Goal: Task Accomplishment & Management: Use online tool/utility

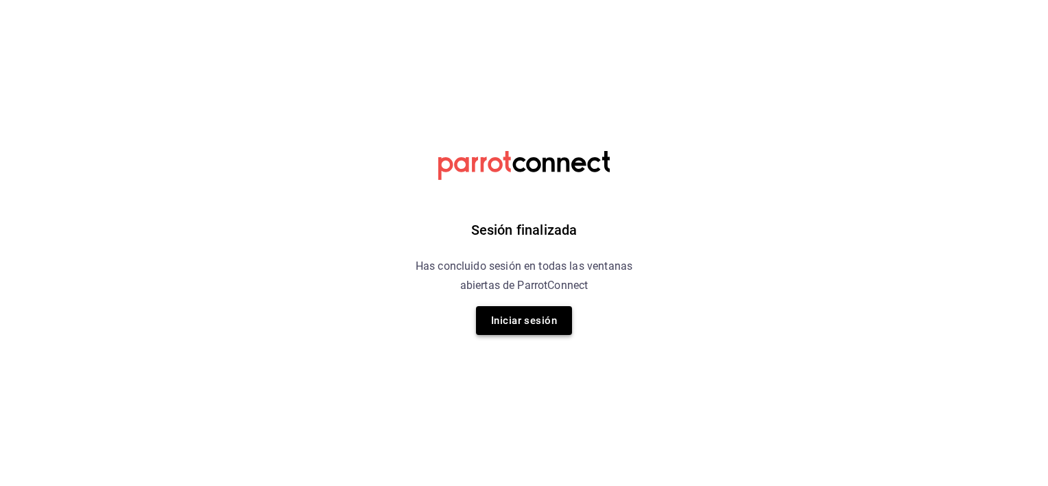
click at [527, 320] on button "Iniciar sesión" at bounding box center [524, 320] width 96 height 29
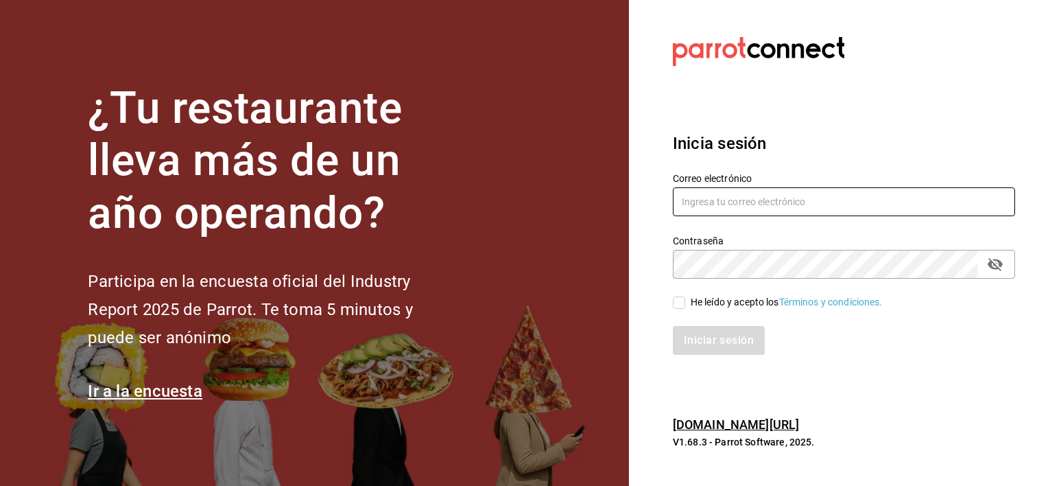
type input "luis.urbina@grupocosteno.com"
click at [674, 299] on input "He leído y acepto los Términos y condiciones." at bounding box center [679, 302] width 12 height 12
checkbox input "true"
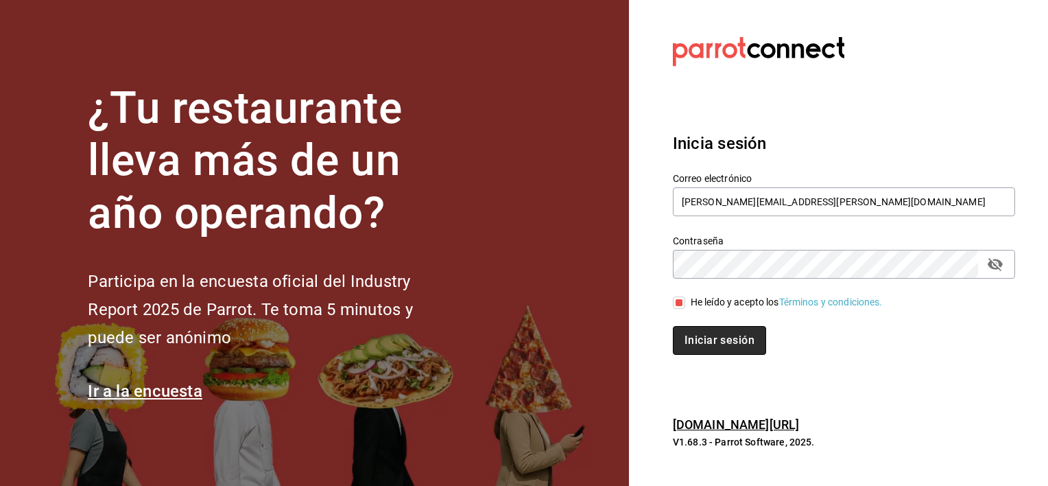
click at [692, 330] on button "Iniciar sesión" at bounding box center [719, 340] width 93 height 29
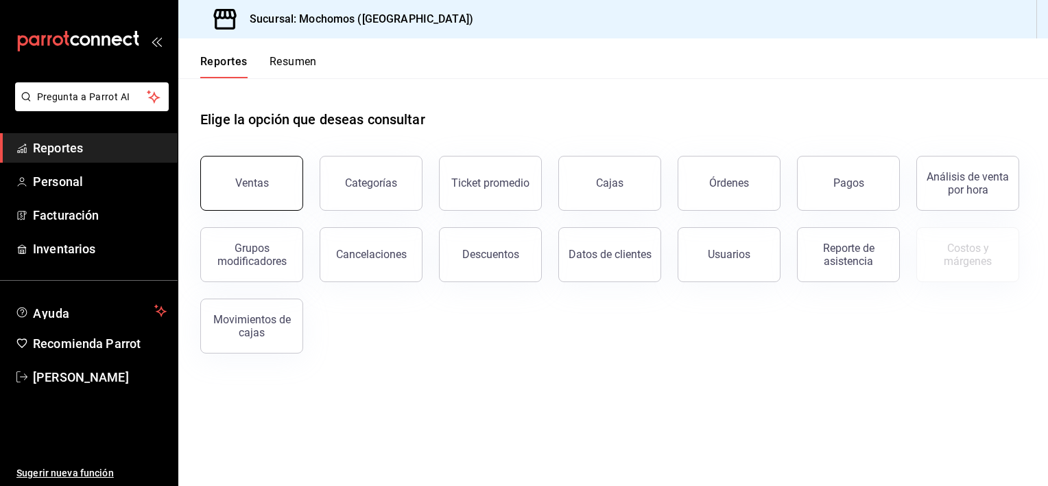
click at [264, 192] on button "Ventas" at bounding box center [251, 183] width 103 height 55
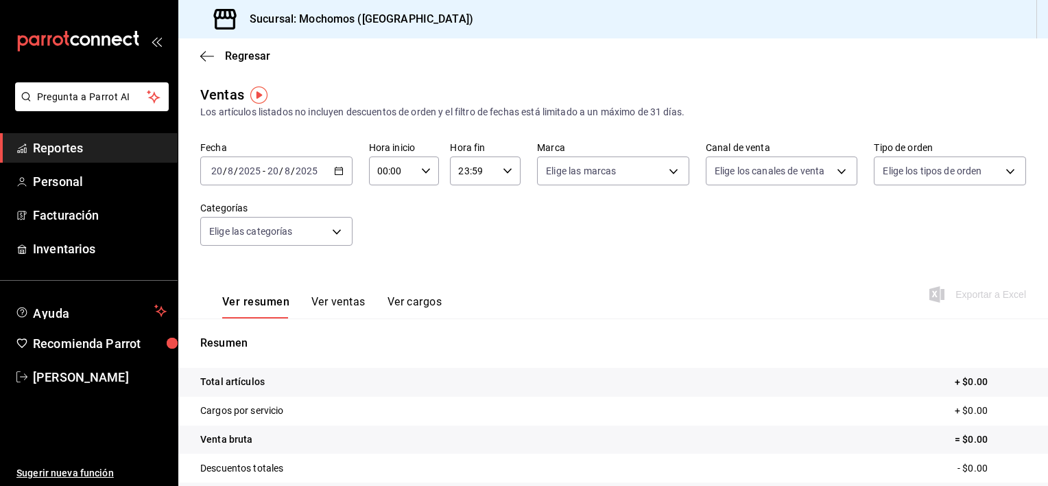
click at [339, 174] on icon "button" at bounding box center [339, 171] width 10 height 10
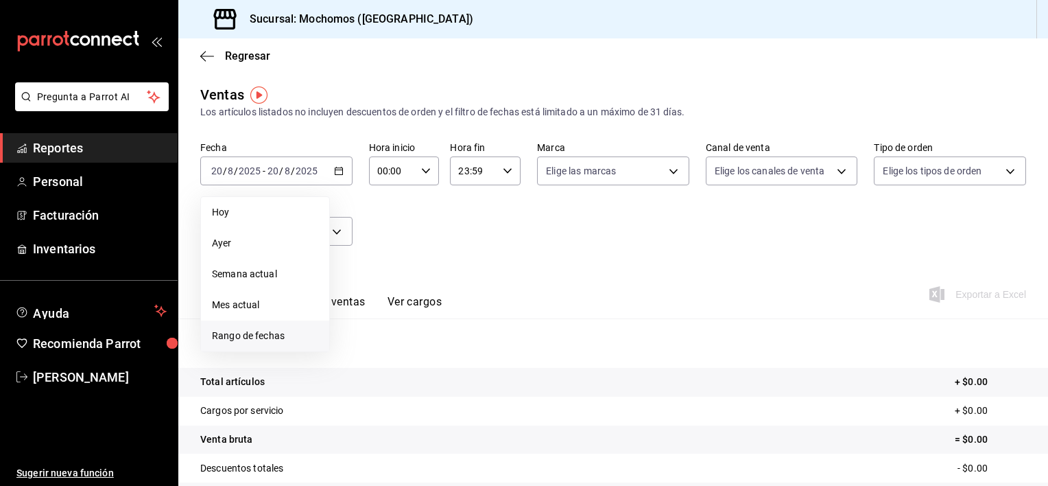
click at [250, 332] on span "Rango de fechas" at bounding box center [265, 336] width 106 height 14
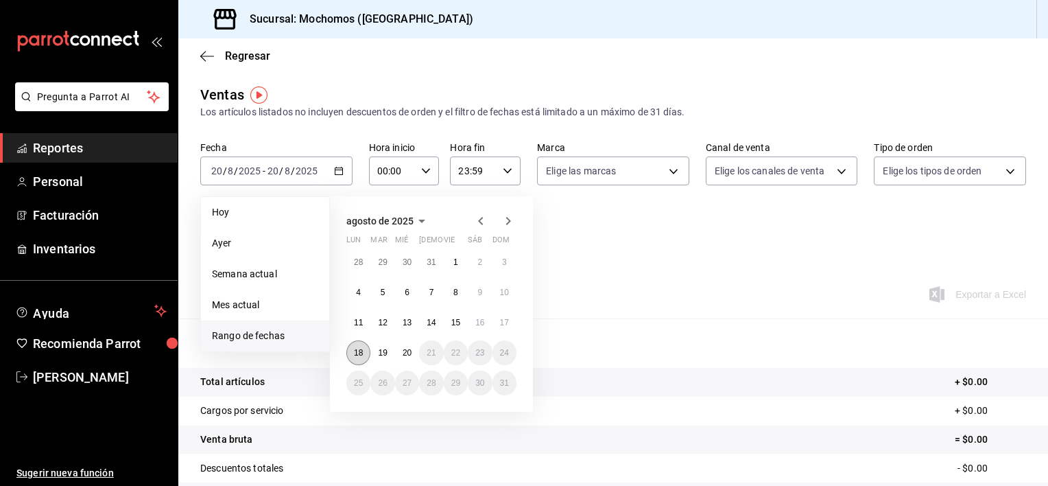
click at [354, 352] on abbr "18" at bounding box center [358, 353] width 9 height 10
click at [403, 361] on button "20" at bounding box center [407, 352] width 24 height 25
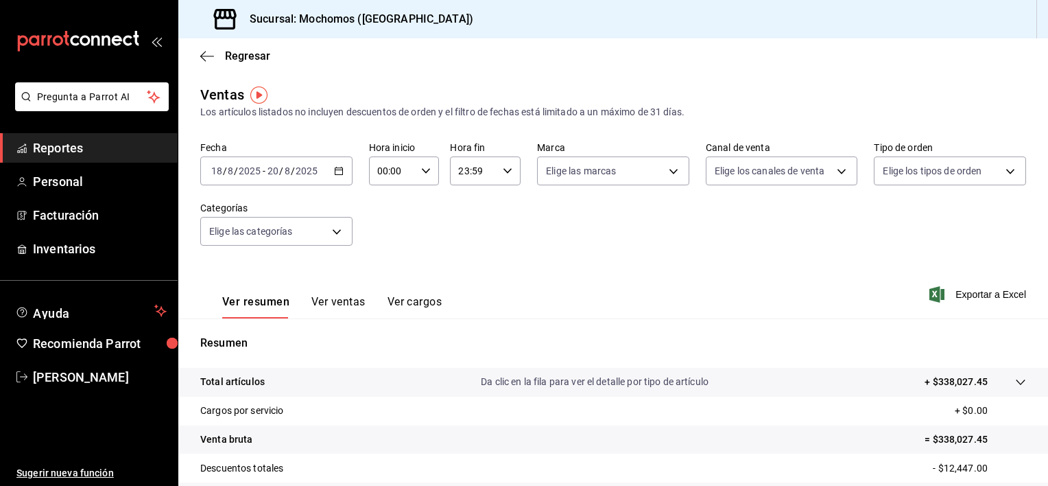
click at [504, 167] on icon "button" at bounding box center [508, 171] width 10 height 10
click at [465, 222] on button "21" at bounding box center [465, 216] width 30 height 27
click at [465, 222] on button "05" at bounding box center [465, 225] width 30 height 27
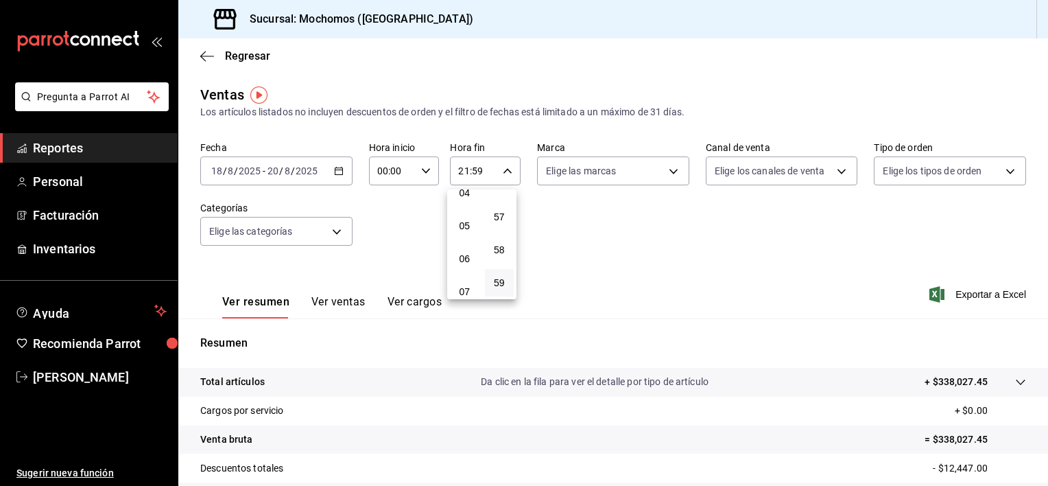
type input "05:59"
click at [420, 169] on div at bounding box center [524, 243] width 1048 height 486
click at [422, 169] on \(Stroke\) "button" at bounding box center [426, 170] width 8 height 5
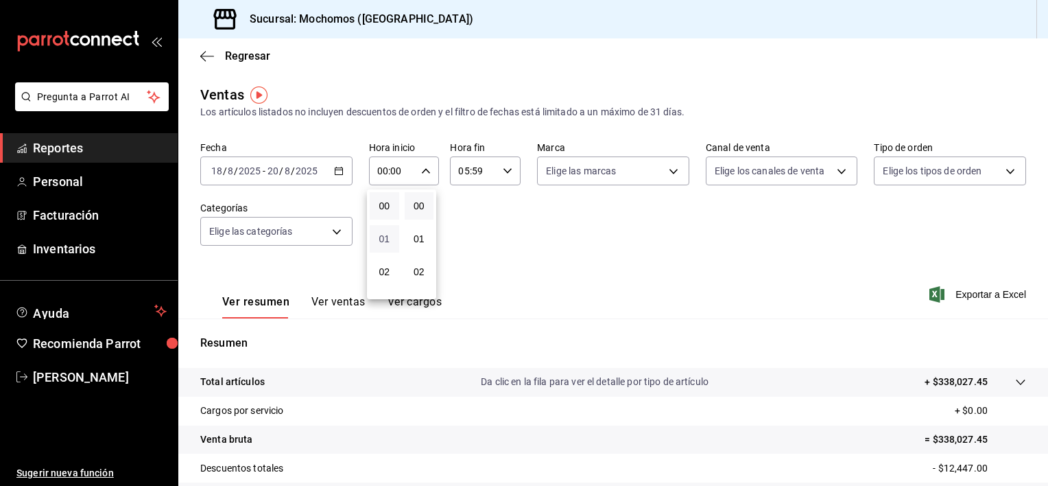
click at [390, 242] on span "01" at bounding box center [384, 238] width 13 height 11
type input "01:00"
click at [390, 242] on button "05" at bounding box center [385, 233] width 30 height 27
type input "05:00"
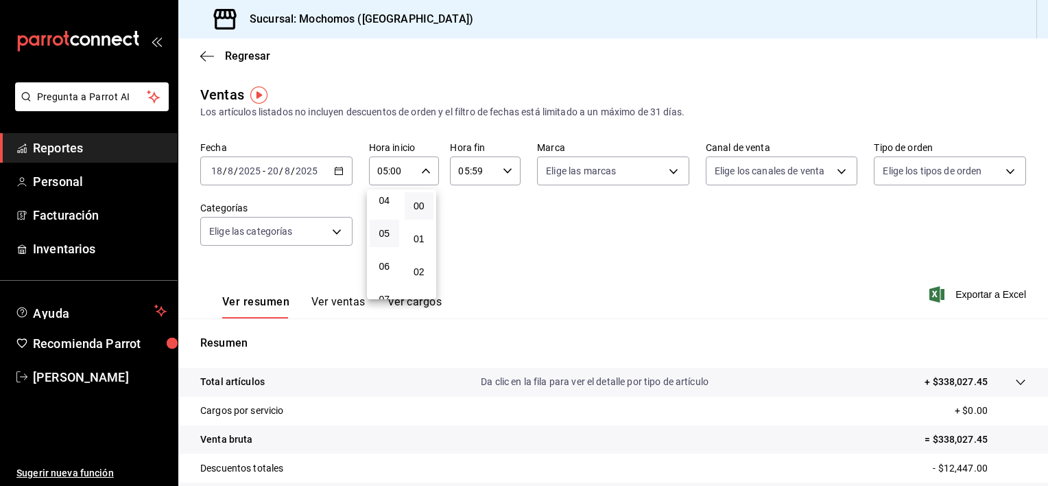
click at [482, 240] on div at bounding box center [524, 243] width 1048 height 486
click at [960, 293] on span "Exportar a Excel" at bounding box center [980, 294] width 94 height 16
